Goal: Task Accomplishment & Management: Use online tool/utility

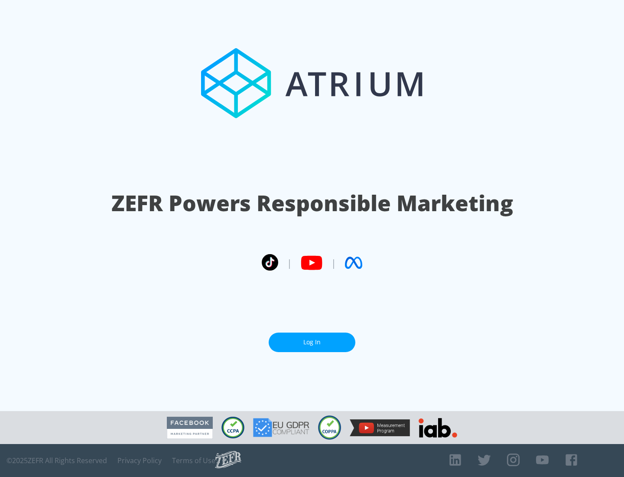
click at [312, 338] on link "Log In" at bounding box center [312, 341] width 87 height 19
